Goal: Task Accomplishment & Management: Manage account settings

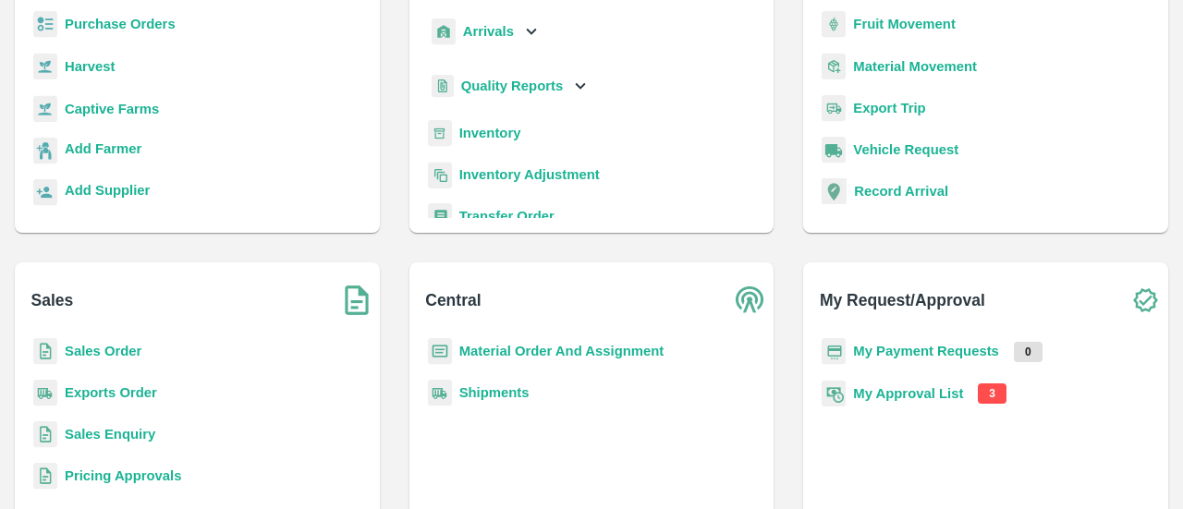
scroll to position [244, 0]
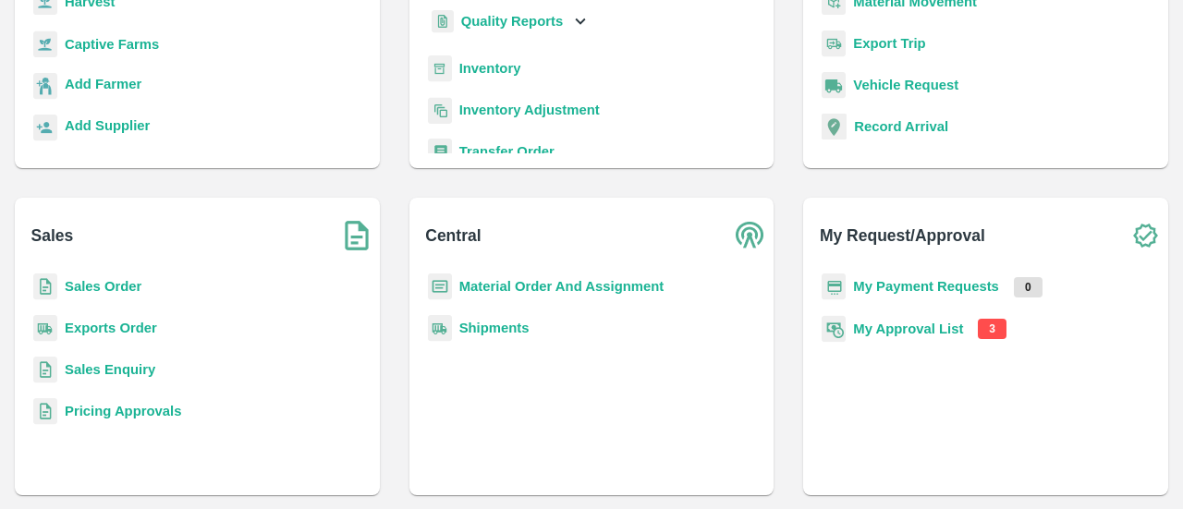
click at [920, 336] on p "My Approval List" at bounding box center [908, 329] width 110 height 20
click at [929, 329] on b "My Approval List" at bounding box center [908, 329] width 110 height 15
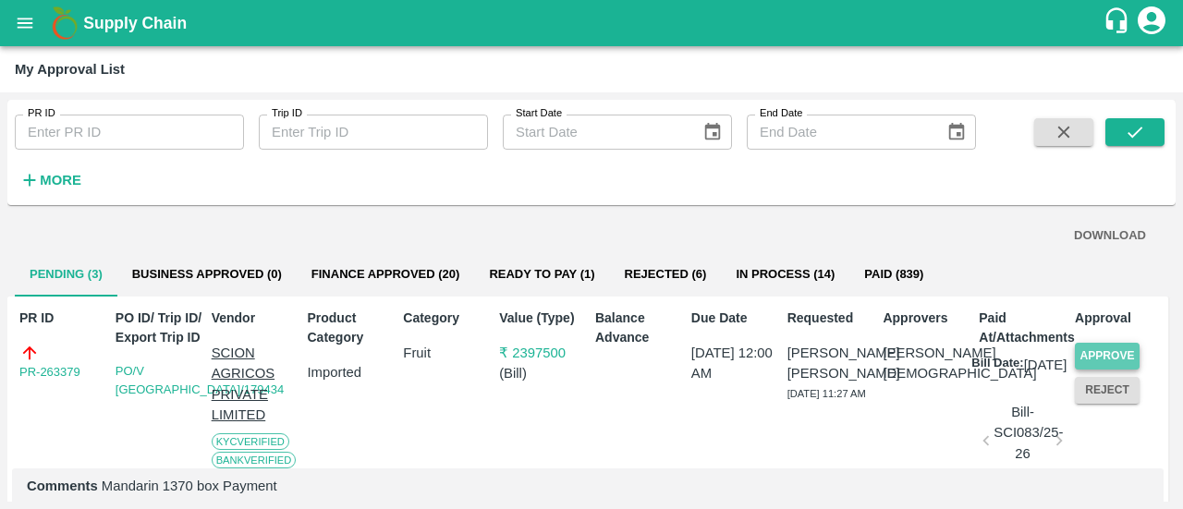
click at [1102, 364] on button "Approve" at bounding box center [1107, 356] width 65 height 27
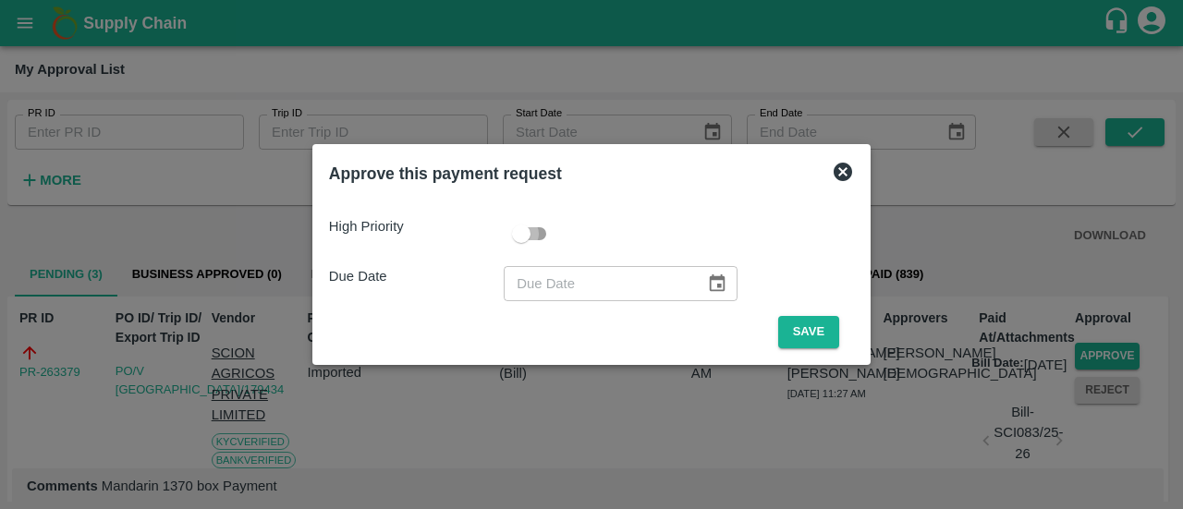
click at [541, 234] on input "checkbox" at bounding box center [520, 233] width 105 height 35
checkbox input "true"
click at [711, 278] on icon "Choose date" at bounding box center [718, 283] width 16 height 18
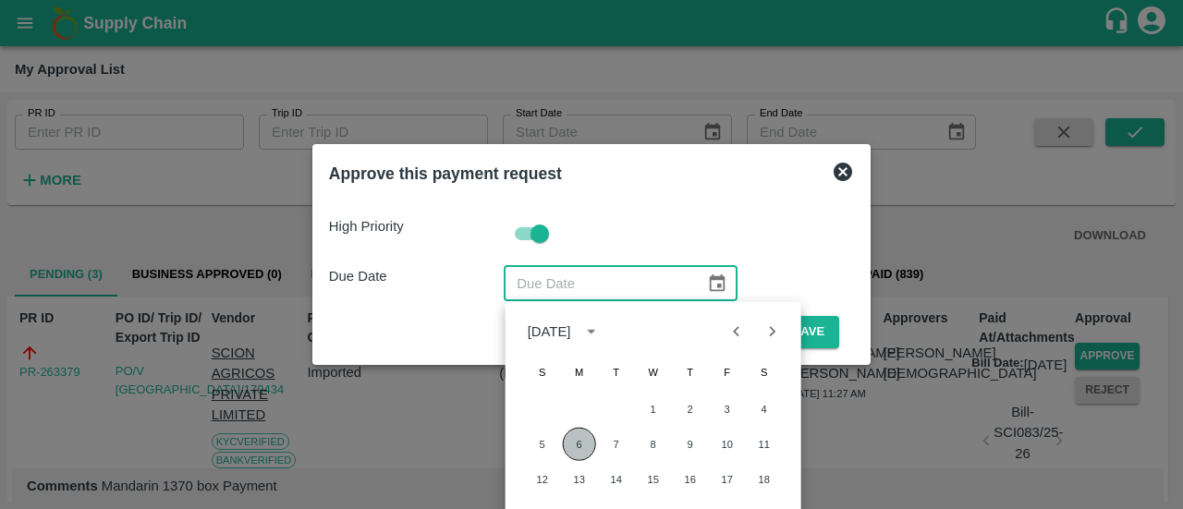
click at [581, 441] on button "6" at bounding box center [579, 444] width 33 height 33
type input "[DATE]"
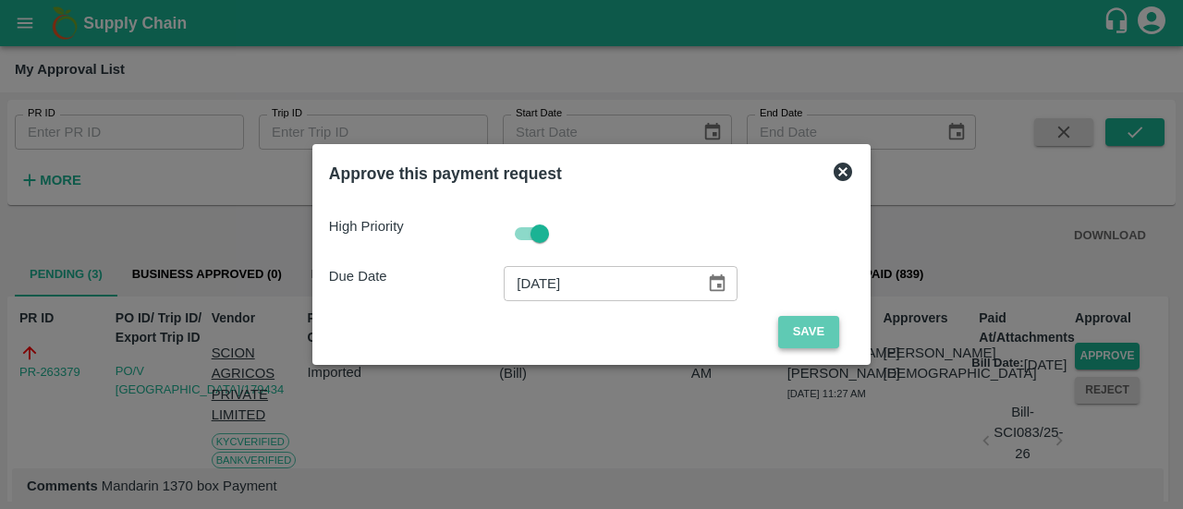
click at [813, 331] on button "Save" at bounding box center [808, 332] width 61 height 32
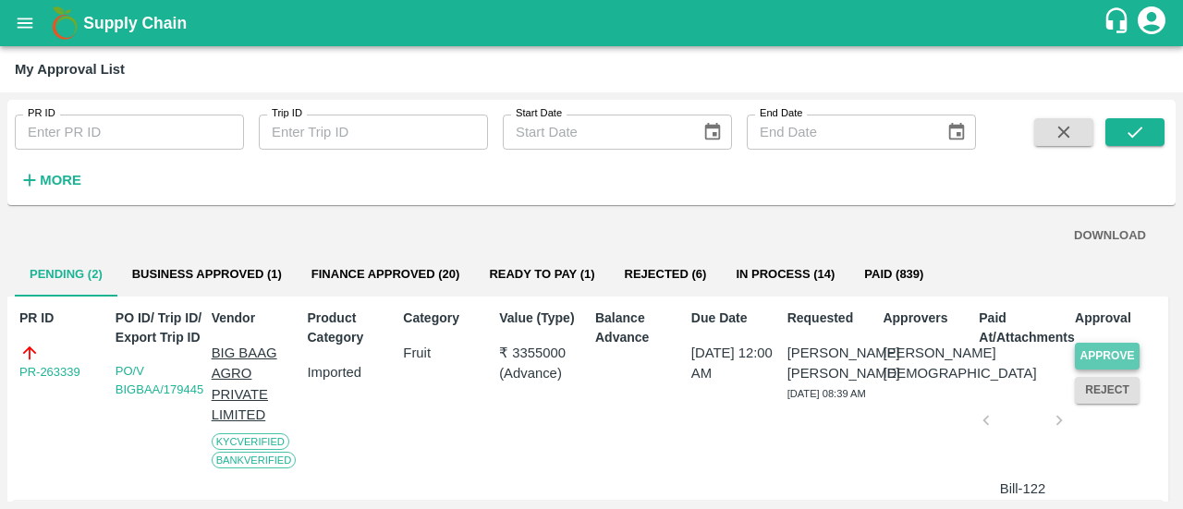
click at [1118, 356] on button "Approve" at bounding box center [1107, 356] width 65 height 27
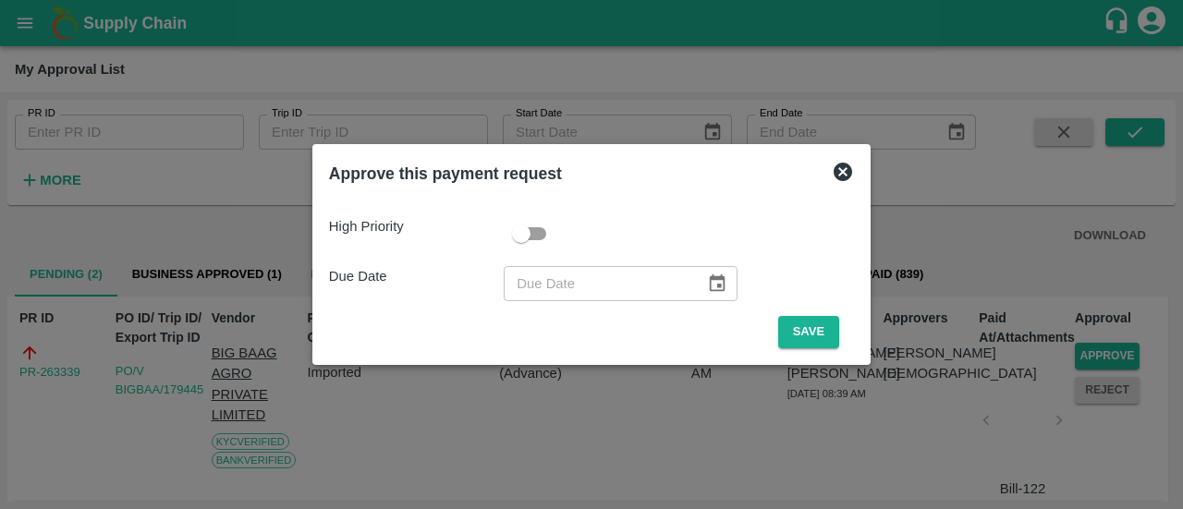
click at [536, 233] on input "checkbox" at bounding box center [520, 233] width 105 height 35
checkbox input "true"
click at [710, 297] on button "Choose date" at bounding box center [716, 283] width 35 height 35
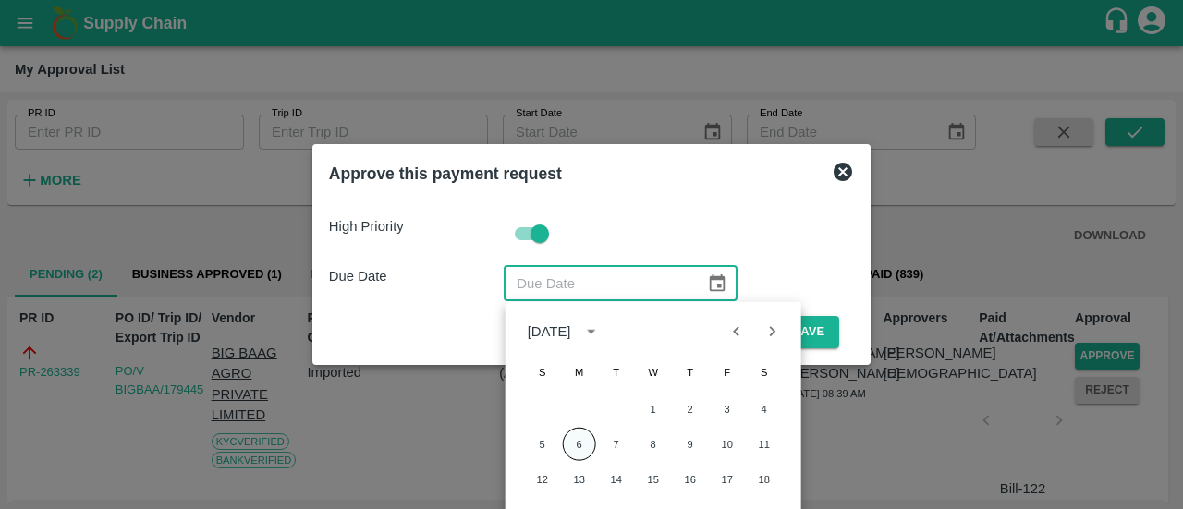
click at [581, 453] on button "6" at bounding box center [579, 444] width 33 height 33
type input "[DATE]"
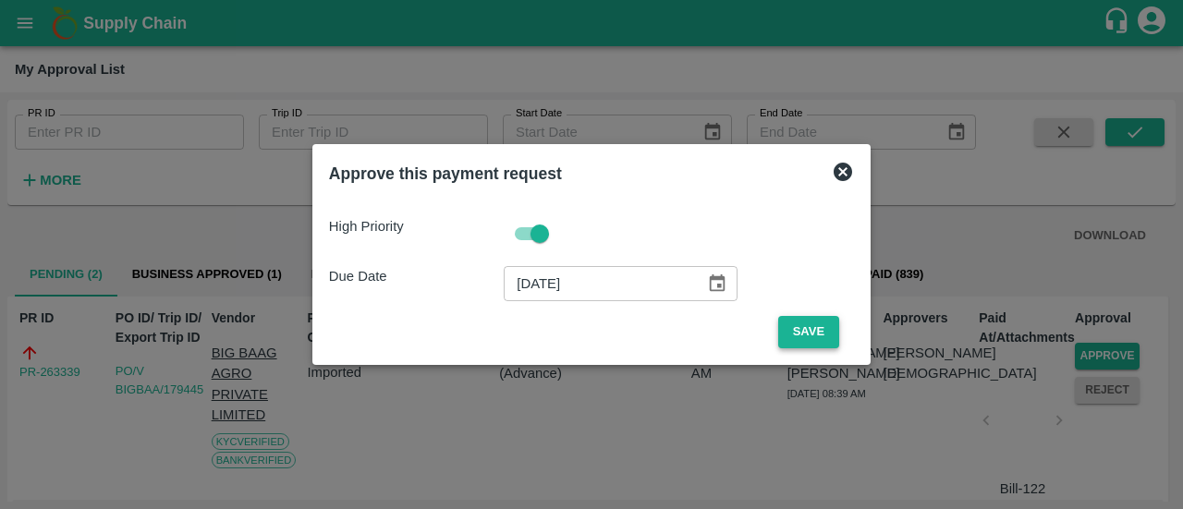
click at [811, 328] on button "Save" at bounding box center [808, 332] width 61 height 32
